Goal: Information Seeking & Learning: Find specific fact

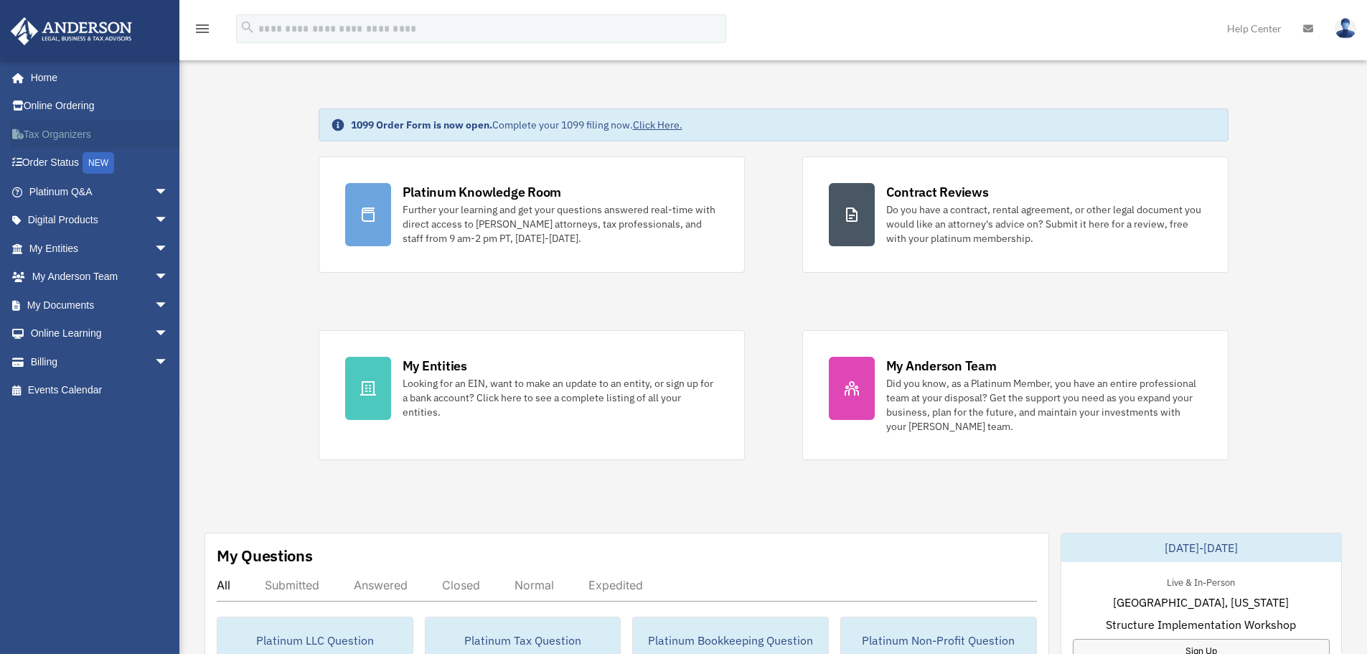
click at [62, 130] on link "Tax Organizers" at bounding box center [100, 134] width 180 height 29
click at [154, 221] on span "arrow_drop_down" at bounding box center [168, 220] width 29 height 29
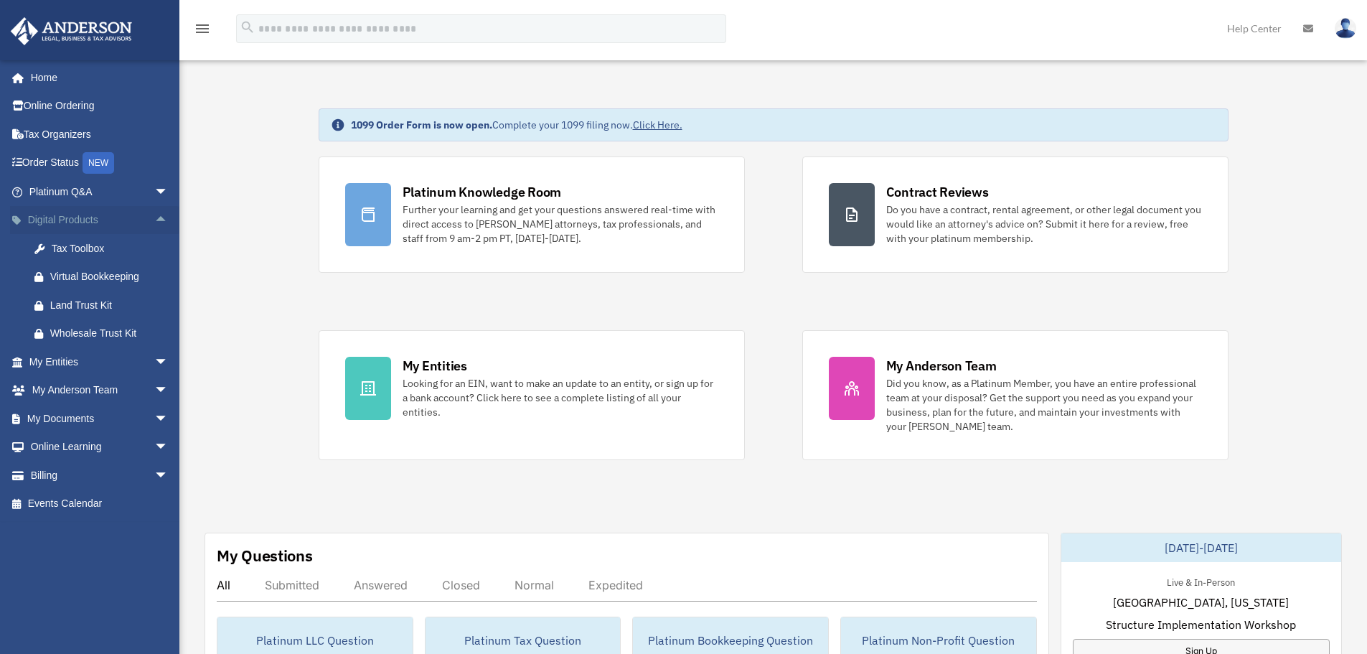
click at [154, 215] on span "arrow_drop_up" at bounding box center [168, 220] width 29 height 29
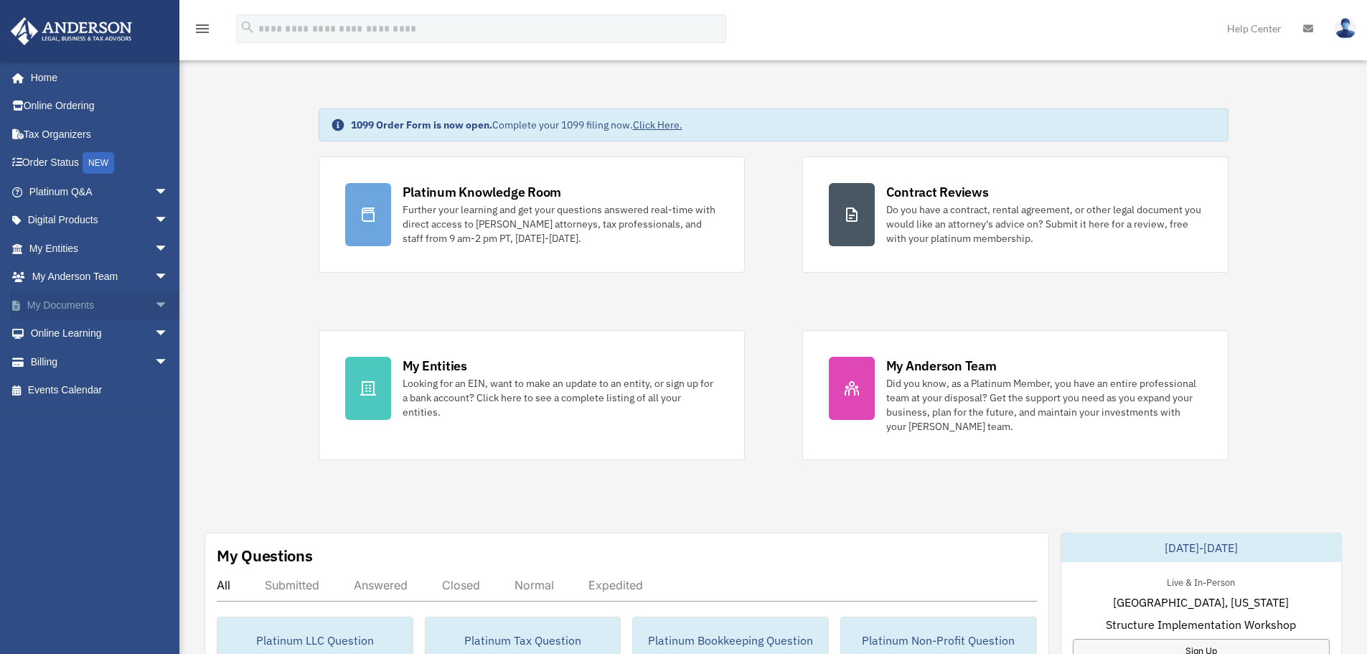
click at [154, 305] on span "arrow_drop_down" at bounding box center [168, 305] width 29 height 29
click at [154, 305] on span "arrow_drop_up" at bounding box center [168, 305] width 29 height 29
click at [83, 386] on link "Events Calendar" at bounding box center [100, 390] width 180 height 29
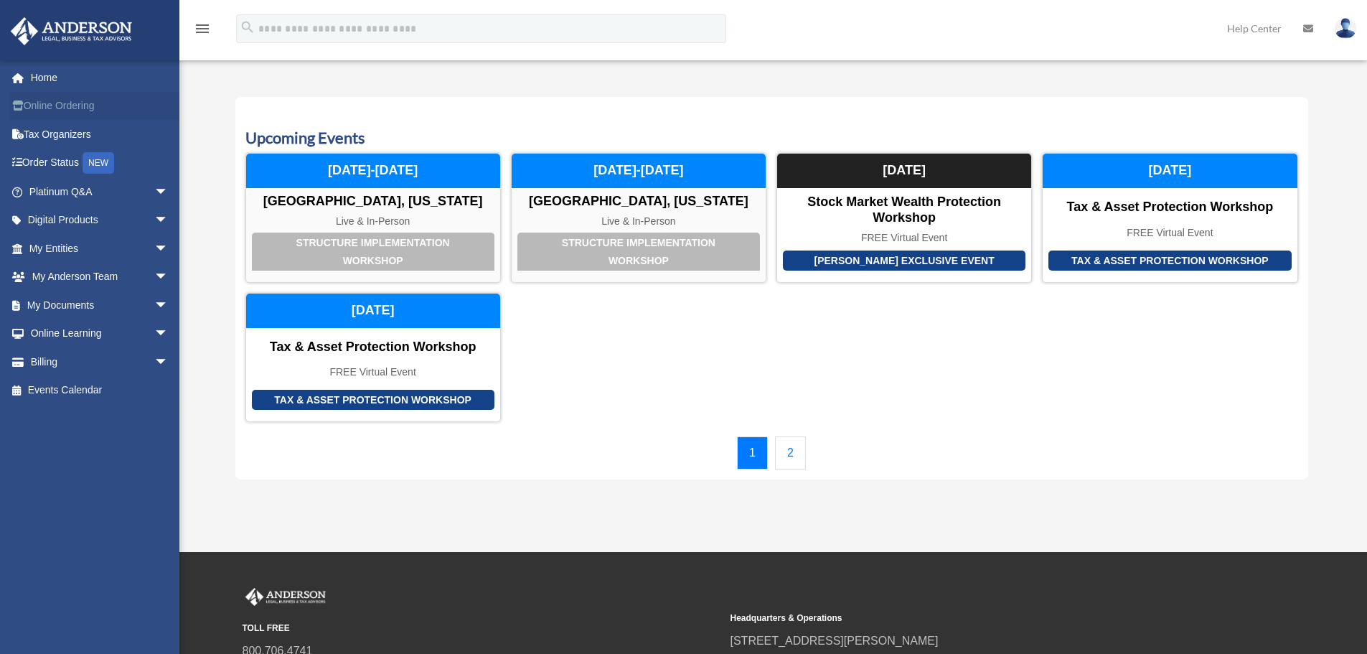
click at [58, 106] on link "Online Ordering" at bounding box center [100, 106] width 180 height 29
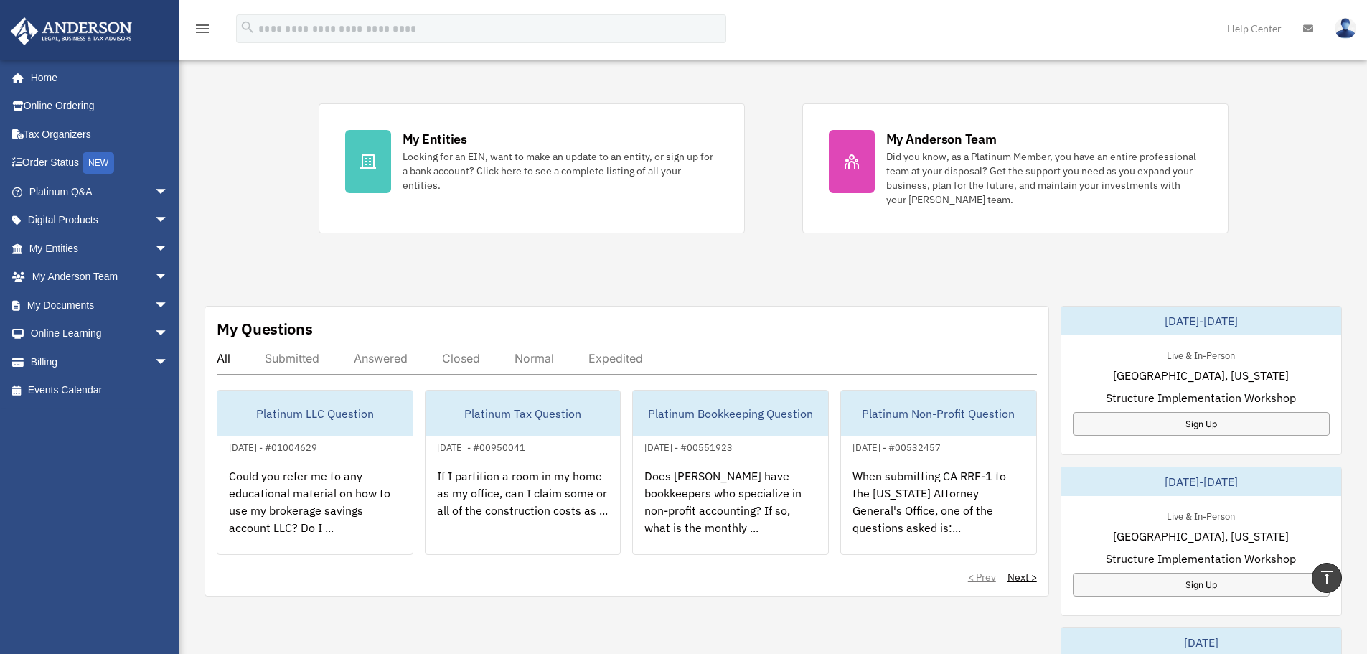
scroll to position [144, 0]
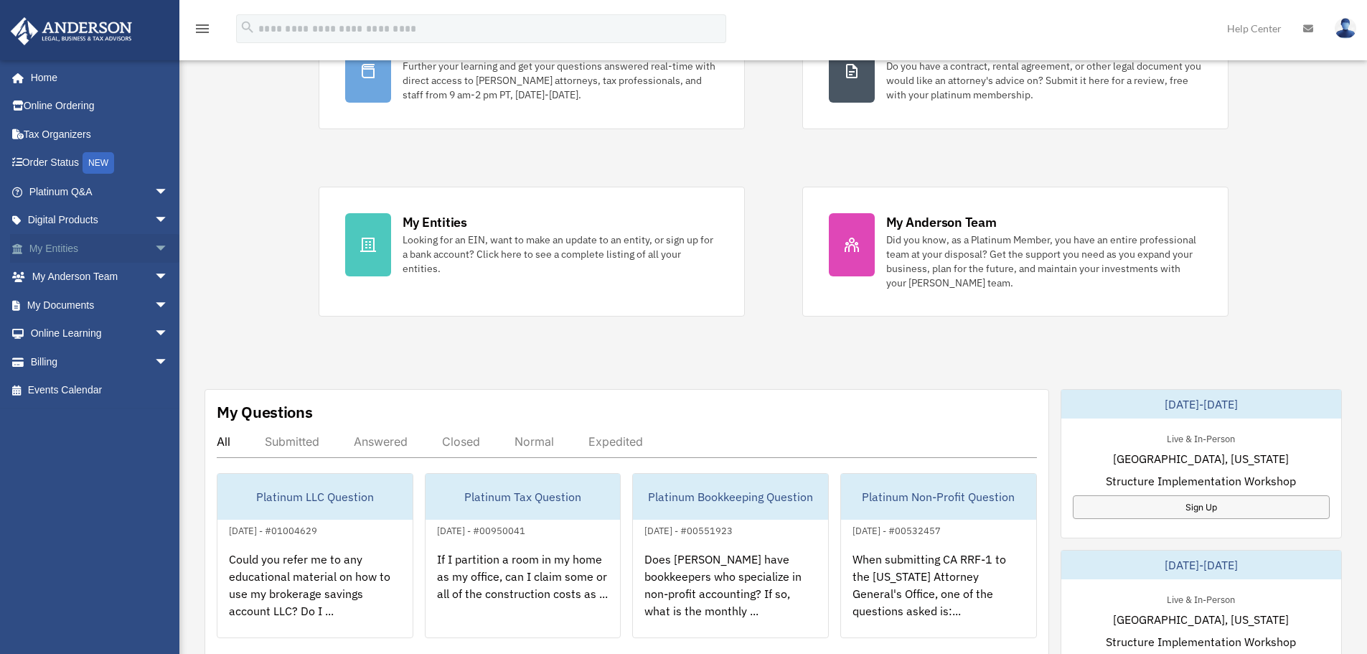
click at [154, 243] on span "arrow_drop_down" at bounding box center [168, 248] width 29 height 29
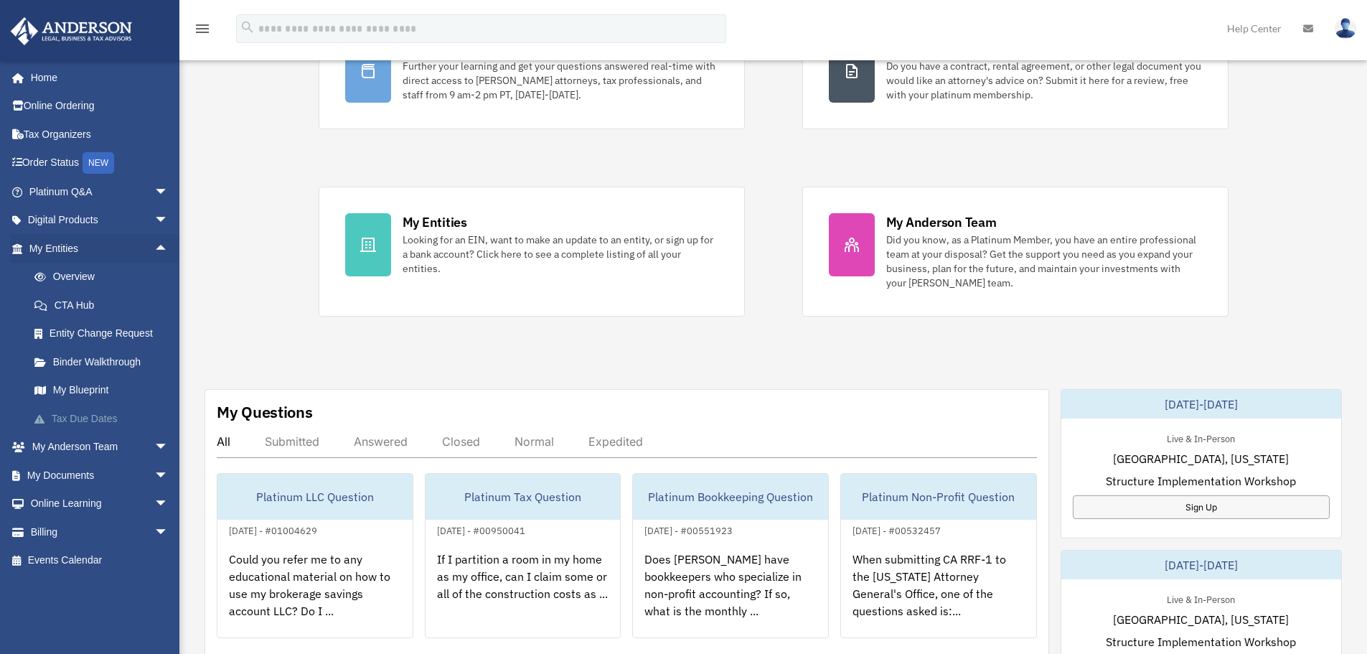
click at [95, 419] on link "Tax Due Dates" at bounding box center [105, 418] width 170 height 29
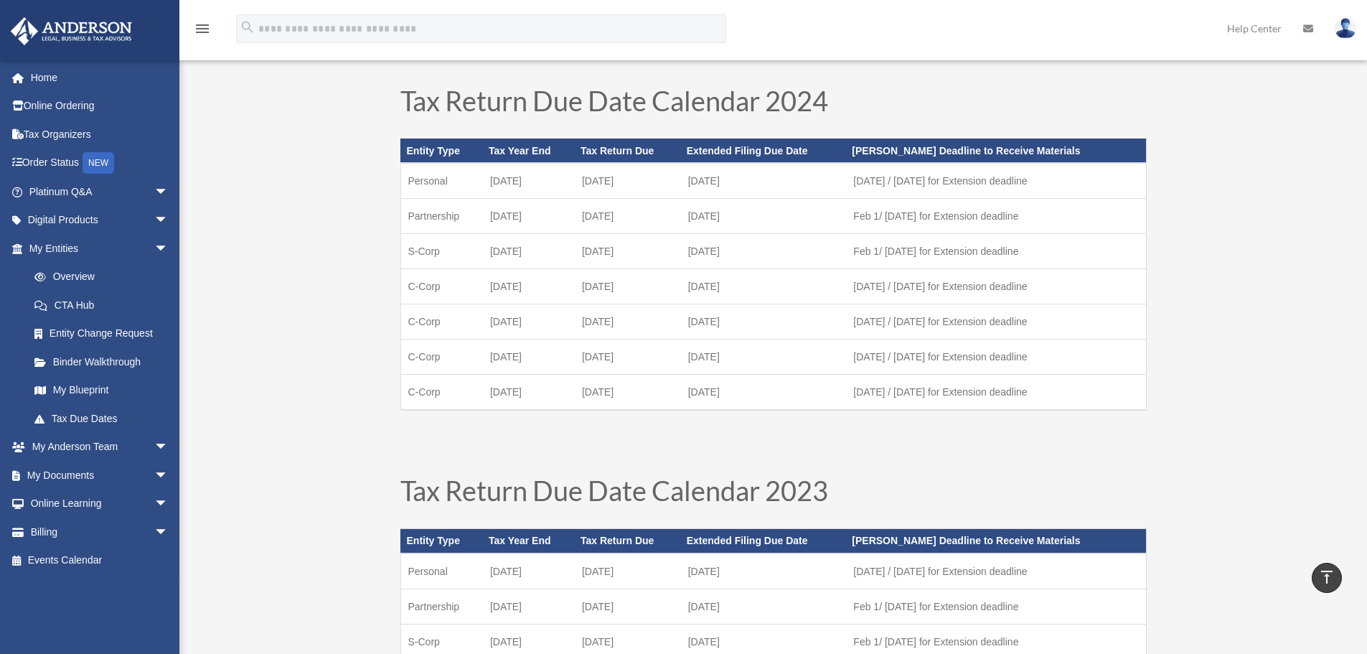
scroll to position [431, 0]
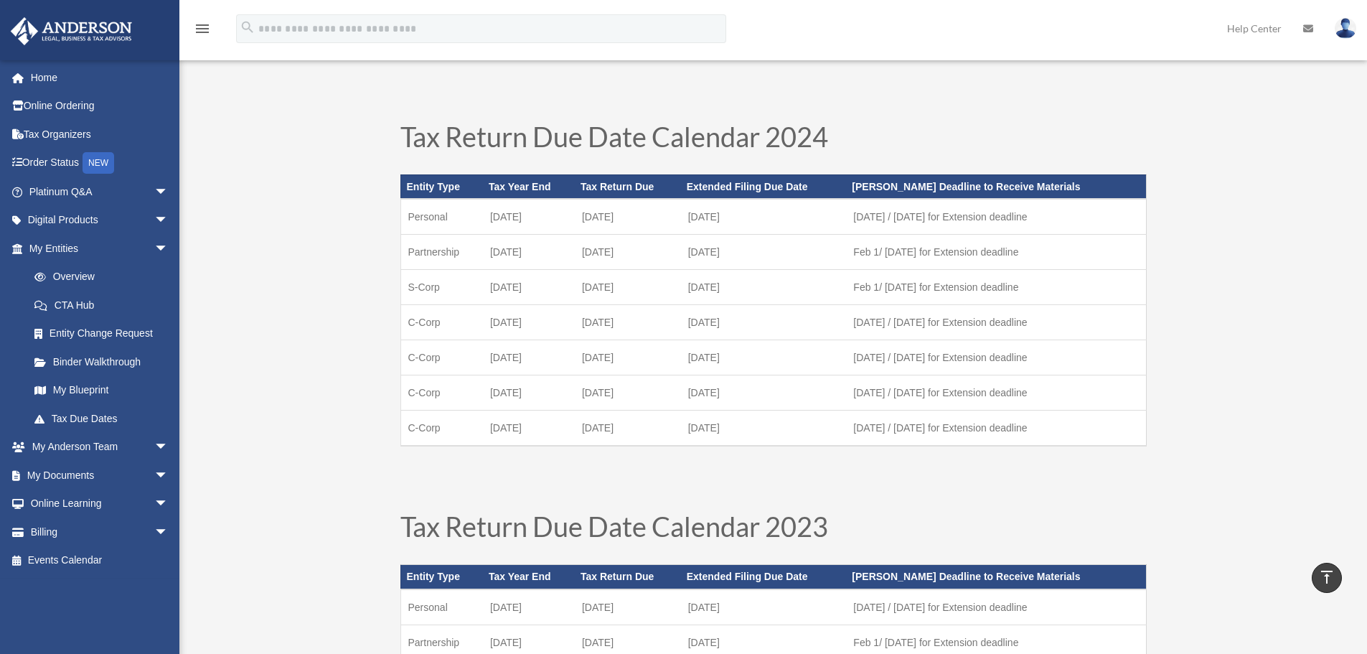
drag, startPoint x: 706, startPoint y: 398, endPoint x: 756, endPoint y: 387, distance: 51.4
click at [756, 387] on td "[DATE]" at bounding box center [764, 392] width 166 height 35
click at [1186, 283] on div "Tax Return Due Date Calendar 2025 Entity Type Tax Year End Tax Return Due Exten…" at bounding box center [773, 504] width 1188 height 1691
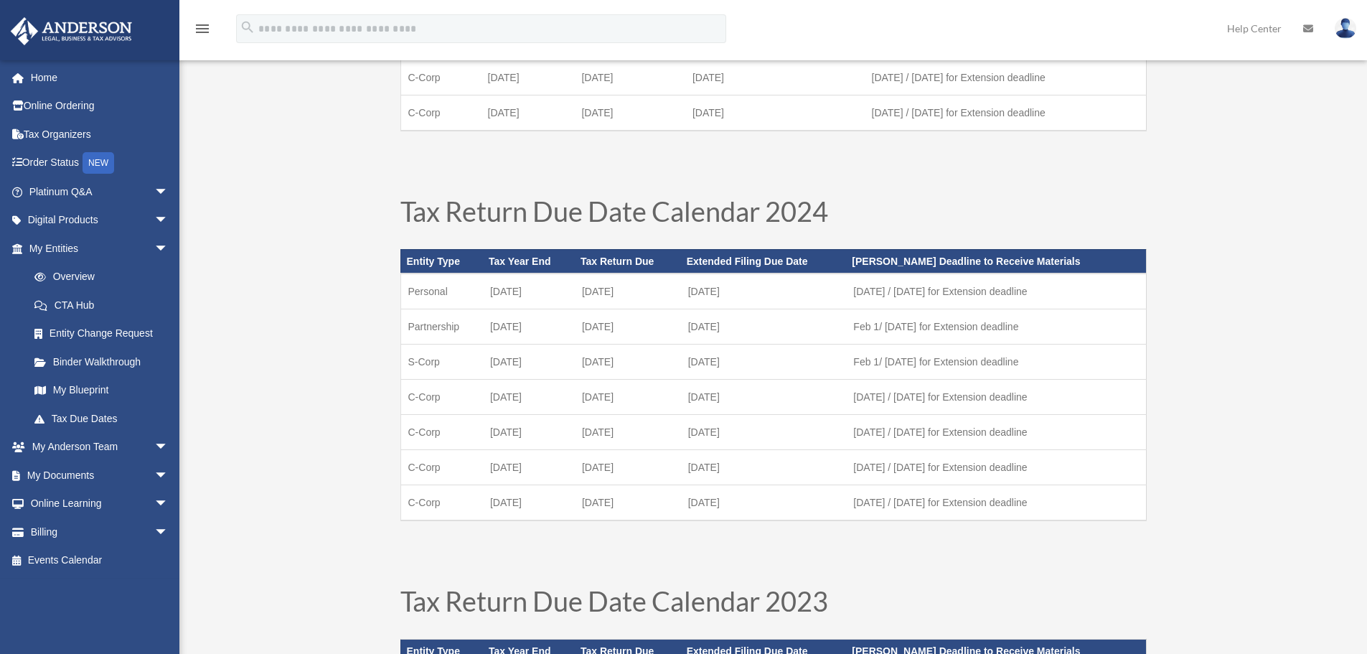
scroll to position [359, 0]
